Goal: Task Accomplishment & Management: Use online tool/utility

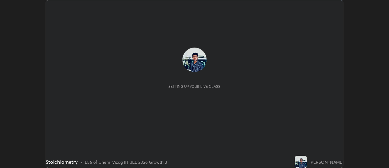
scroll to position [168, 389]
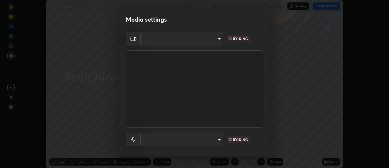
type input "a160d1f8b9ea6b96284e5021699d908bde422b674241d301862b99b2bba0666c"
type input "default"
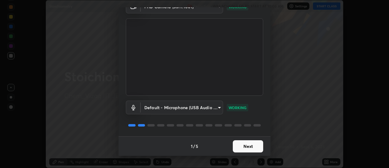
click at [248, 144] on button "Next" at bounding box center [248, 146] width 30 height 12
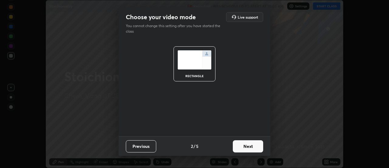
click at [249, 147] on button "Next" at bounding box center [248, 146] width 30 height 12
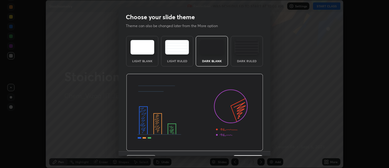
scroll to position [15, 0]
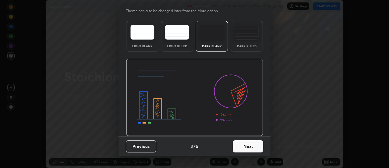
click at [248, 145] on button "Next" at bounding box center [248, 146] width 30 height 12
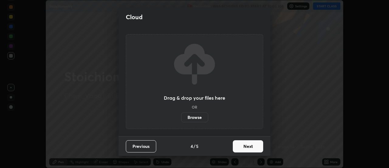
scroll to position [0, 0]
click at [249, 144] on button "Next" at bounding box center [248, 146] width 30 height 12
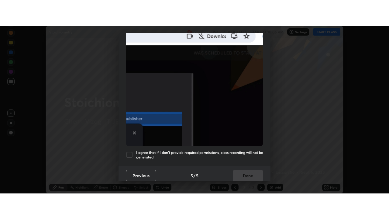
scroll to position [156, 0]
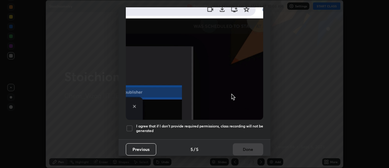
click at [130, 126] on div at bounding box center [129, 127] width 7 height 7
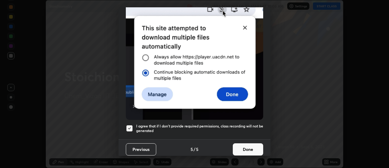
click at [245, 145] on button "Done" at bounding box center [248, 149] width 30 height 12
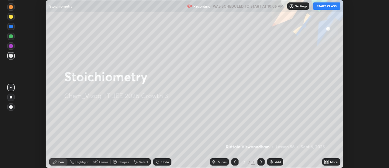
click at [325, 6] on button "START CLASS" at bounding box center [326, 5] width 27 height 7
click at [330, 160] on div "More" at bounding box center [331, 161] width 18 height 7
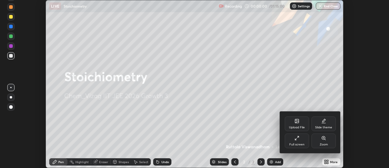
click at [300, 139] on div "Full screen" at bounding box center [297, 140] width 24 height 15
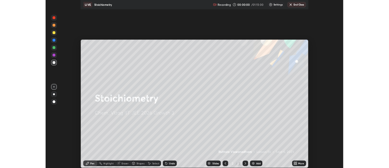
scroll to position [219, 389]
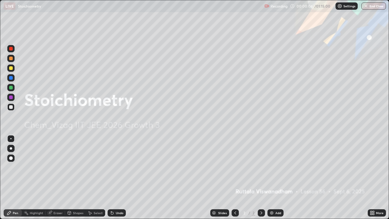
click at [267, 6] on img at bounding box center [267, 6] width 5 height 5
click at [269, 7] on img at bounding box center [267, 6] width 5 height 5
click at [278, 9] on div "Recording" at bounding box center [276, 6] width 23 height 12
click at [276, 167] on div "Add" at bounding box center [276, 212] width 16 height 7
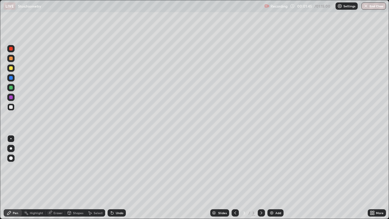
click at [9, 68] on div at bounding box center [11, 68] width 4 height 4
click at [13, 107] on div at bounding box center [10, 106] width 7 height 7
click at [12, 106] on div at bounding box center [11, 107] width 4 height 4
click at [96, 167] on div "Select" at bounding box center [95, 212] width 19 height 7
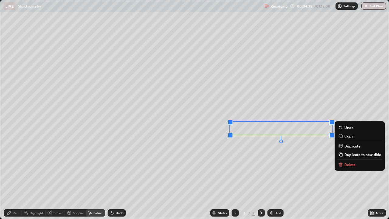
click at [228, 161] on div "0 ° Undo Copy Duplicate Duplicate to new slide Delete" at bounding box center [194, 109] width 389 height 218
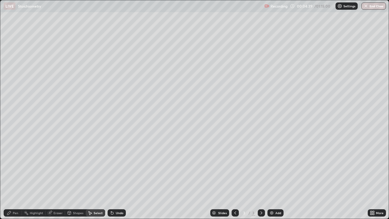
click at [13, 167] on div "Pen" at bounding box center [15, 212] width 5 height 3
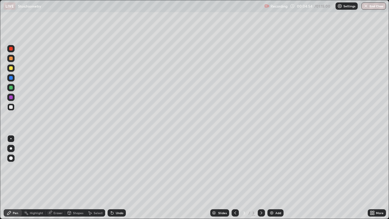
click at [116, 167] on div "Undo" at bounding box center [120, 212] width 8 height 3
click at [96, 167] on div "Select" at bounding box center [98, 212] width 9 height 3
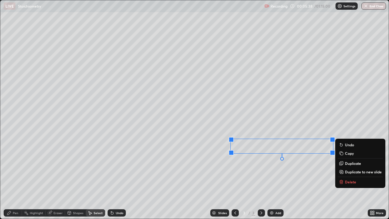
click at [248, 167] on div "0 ° Undo Copy Duplicate Duplicate to new slide Delete" at bounding box center [194, 109] width 389 height 218
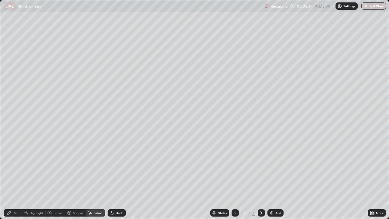
click at [11, 167] on icon at bounding box center [9, 212] width 5 height 5
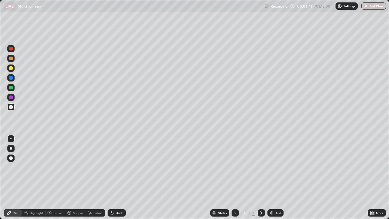
click at [113, 167] on icon at bounding box center [112, 212] width 5 height 5
click at [112, 167] on icon at bounding box center [112, 213] width 2 height 2
click at [274, 167] on img at bounding box center [271, 212] width 5 height 5
click at [119, 167] on div "Undo" at bounding box center [117, 212] width 18 height 7
click at [374, 167] on icon at bounding box center [372, 212] width 5 height 5
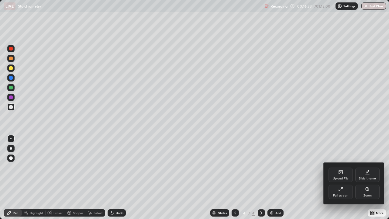
click at [340, 167] on icon at bounding box center [340, 189] width 5 height 5
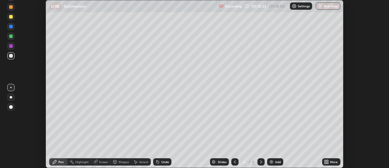
scroll to position [30242, 30020]
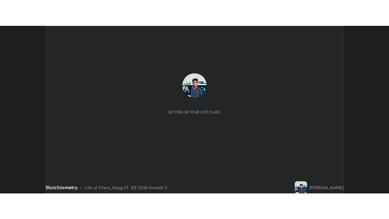
scroll to position [168, 389]
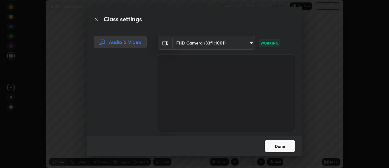
click at [283, 145] on button "Done" at bounding box center [280, 146] width 30 height 12
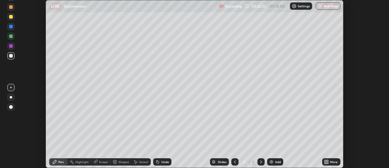
click at [331, 162] on div "More" at bounding box center [334, 161] width 8 height 3
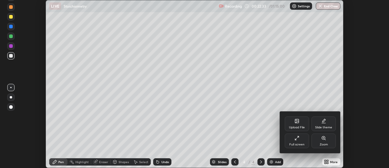
click at [301, 142] on div "Full screen" at bounding box center [297, 140] width 24 height 15
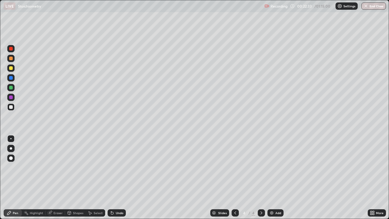
scroll to position [219, 389]
click at [10, 105] on div at bounding box center [11, 107] width 4 height 4
click at [12, 69] on div at bounding box center [11, 68] width 4 height 4
click at [234, 167] on icon at bounding box center [235, 212] width 5 height 5
click at [261, 167] on div at bounding box center [261, 213] width 7 height 12
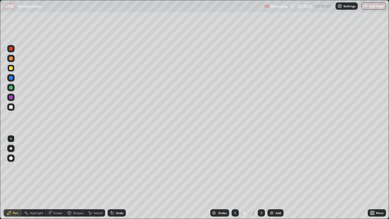
click at [274, 167] on div "Add" at bounding box center [276, 212] width 16 height 7
click at [235, 167] on icon at bounding box center [235, 212] width 5 height 5
click at [263, 167] on icon at bounding box center [261, 212] width 5 height 5
click at [234, 167] on icon at bounding box center [235, 212] width 5 height 5
click at [262, 167] on icon at bounding box center [262, 212] width 2 height 3
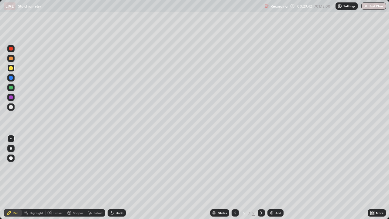
click at [52, 167] on icon at bounding box center [49, 212] width 5 height 5
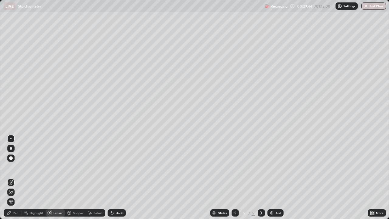
click at [14, 167] on div "Pen" at bounding box center [15, 212] width 5 height 3
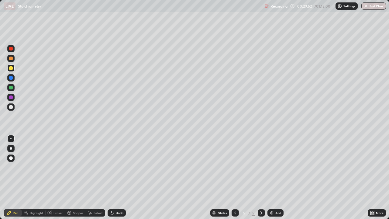
click at [56, 167] on div "Eraser" at bounding box center [55, 212] width 19 height 7
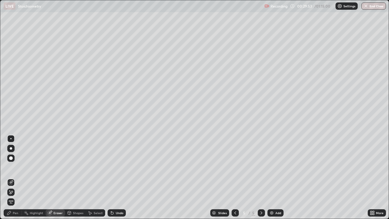
click at [13, 167] on div "Pen" at bounding box center [15, 212] width 5 height 3
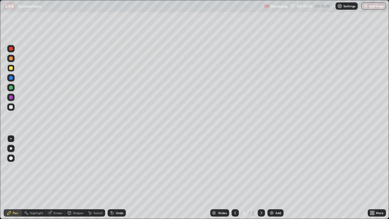
click at [232, 167] on div at bounding box center [235, 212] width 7 height 7
click at [259, 167] on div at bounding box center [261, 212] width 7 height 7
click at [53, 167] on div "Eraser" at bounding box center [55, 212] width 19 height 7
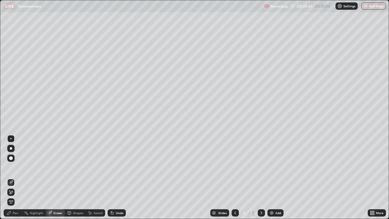
click at [16, 167] on div "Pen" at bounding box center [15, 212] width 5 height 3
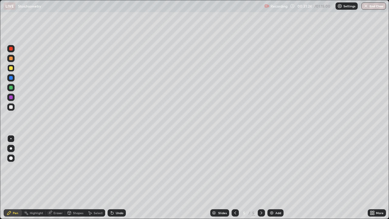
click at [234, 167] on icon at bounding box center [235, 212] width 5 height 5
click at [261, 167] on icon at bounding box center [261, 212] width 5 height 5
click at [238, 167] on div at bounding box center [235, 212] width 7 height 7
click at [262, 167] on icon at bounding box center [261, 212] width 5 height 5
click at [52, 167] on div "Eraser" at bounding box center [55, 212] width 19 height 7
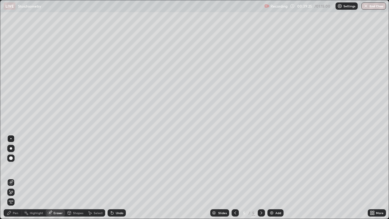
click at [14, 167] on div "Pen" at bounding box center [15, 212] width 5 height 3
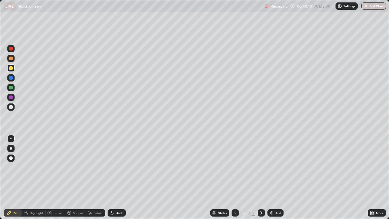
click at [116, 167] on div "Undo" at bounding box center [117, 212] width 18 height 7
click at [116, 167] on div "Undo" at bounding box center [120, 212] width 8 height 3
click at [117, 167] on div "Undo" at bounding box center [120, 212] width 8 height 3
click at [116, 167] on div "Undo" at bounding box center [117, 212] width 18 height 7
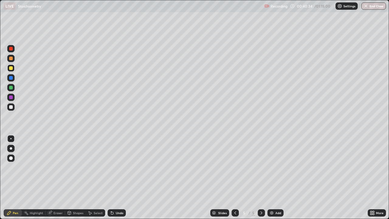
click at [117, 167] on div "Undo" at bounding box center [120, 212] width 8 height 3
click at [274, 167] on div "Add" at bounding box center [276, 212] width 16 height 7
click at [10, 68] on div at bounding box center [11, 68] width 4 height 4
click at [10, 108] on div at bounding box center [11, 107] width 4 height 4
click at [92, 167] on div "Select" at bounding box center [95, 212] width 19 height 7
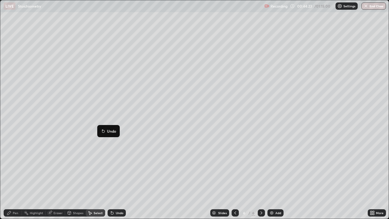
click at [75, 146] on div "0 ° Undo Copy Duplicate Duplicate to new slide Delete" at bounding box center [194, 109] width 389 height 218
click at [16, 167] on div "Pen" at bounding box center [15, 212] width 5 height 3
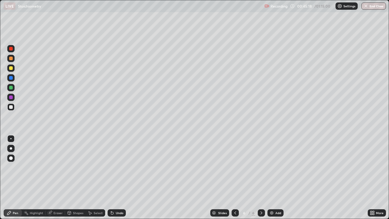
click at [94, 167] on div "Select" at bounding box center [98, 212] width 9 height 3
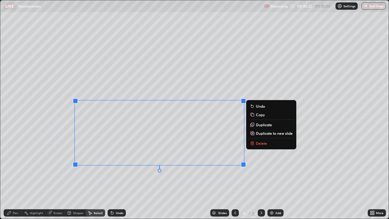
click at [183, 167] on div "0 ° Undo Copy Duplicate Duplicate to new slide Delete" at bounding box center [194, 109] width 389 height 218
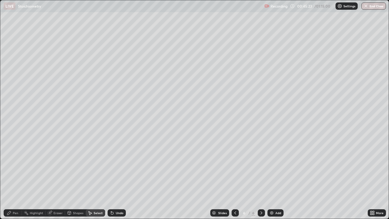
click at [12, 167] on div "Pen" at bounding box center [13, 212] width 18 height 7
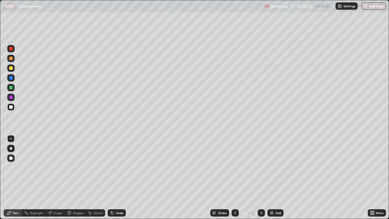
click at [275, 167] on div "Add" at bounding box center [276, 212] width 16 height 7
click at [117, 167] on div "Undo" at bounding box center [120, 212] width 8 height 3
click at [116, 167] on div "Undo" at bounding box center [117, 212] width 18 height 7
click at [117, 167] on div "Undo" at bounding box center [120, 212] width 8 height 3
click at [117, 167] on div "Undo" at bounding box center [117, 212] width 18 height 7
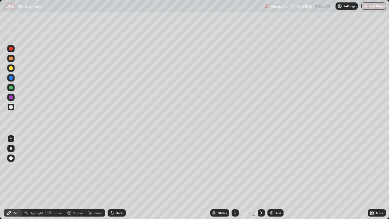
click at [55, 167] on div "Eraser" at bounding box center [58, 212] width 9 height 3
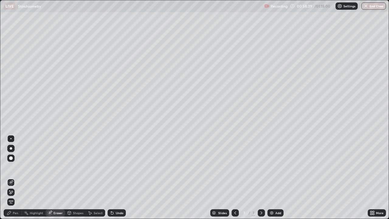
click at [9, 167] on icon at bounding box center [9, 212] width 5 height 5
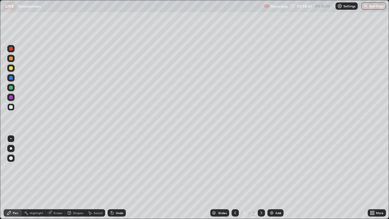
click at [116, 167] on div "Undo" at bounding box center [120, 212] width 8 height 3
click at [114, 167] on div "Undo" at bounding box center [117, 212] width 18 height 7
click at [274, 167] on div "Add" at bounding box center [276, 212] width 16 height 7
click at [12, 68] on div at bounding box center [11, 68] width 4 height 4
click at [11, 107] on div at bounding box center [11, 107] width 4 height 4
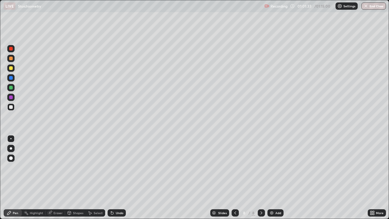
click at [118, 167] on div "Undo" at bounding box center [120, 212] width 8 height 3
click at [117, 167] on div "Undo" at bounding box center [120, 212] width 8 height 3
click at [116, 167] on div "Undo" at bounding box center [117, 212] width 18 height 7
click at [276, 167] on div "Add" at bounding box center [279, 212] width 6 height 3
click at [117, 167] on div "Undo" at bounding box center [120, 212] width 8 height 3
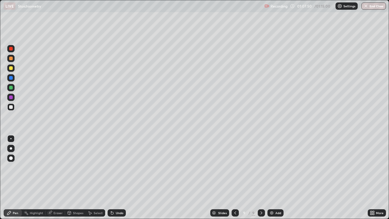
click at [56, 167] on div "Eraser" at bounding box center [58, 212] width 9 height 3
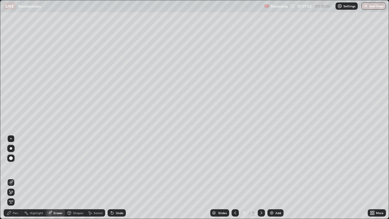
click at [15, 167] on div "Pen" at bounding box center [15, 212] width 5 height 3
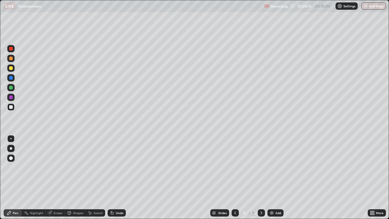
click at [116, 167] on div "Undo" at bounding box center [120, 212] width 8 height 3
click at [120, 167] on div "Undo" at bounding box center [117, 212] width 18 height 7
click at [373, 5] on button "End Class" at bounding box center [374, 5] width 24 height 7
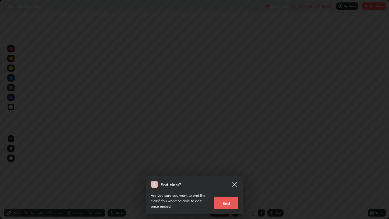
click at [231, 167] on button "End" at bounding box center [226, 203] width 24 height 12
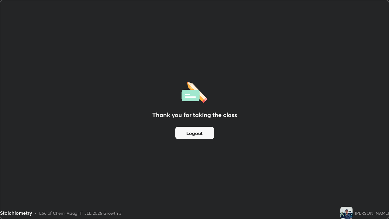
click at [207, 132] on button "Logout" at bounding box center [194, 133] width 39 height 12
click at [194, 133] on button "Logout" at bounding box center [194, 133] width 39 height 12
